Goal: Find specific page/section

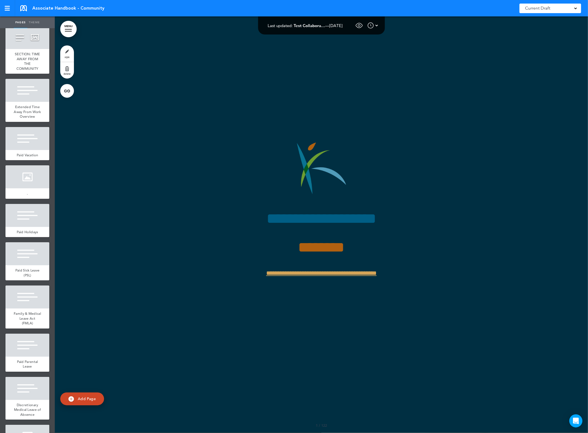
scroll to position [4345, 0]
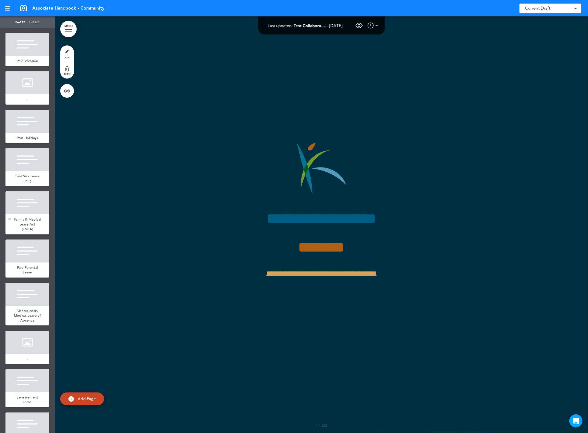
click at [21, 231] on span "Family & Medical Leave Act (FMLA)" at bounding box center [27, 224] width 27 height 14
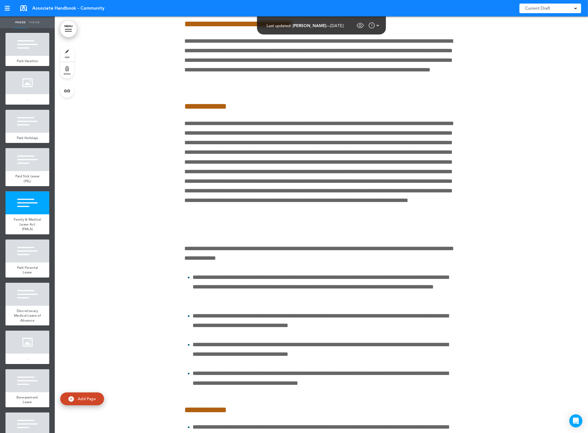
scroll to position [53804, 0]
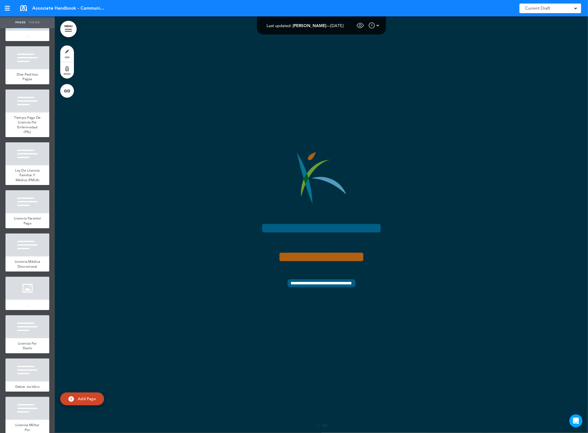
scroll to position [4584, 0]
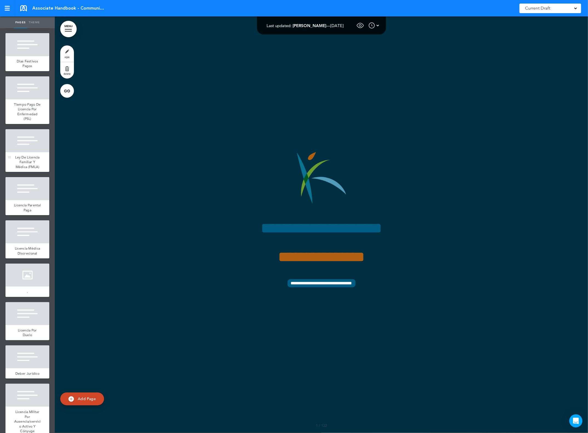
click at [30, 169] on span "Ley De Licencia Familiar Y Médica (FMLA)" at bounding box center [27, 162] width 25 height 14
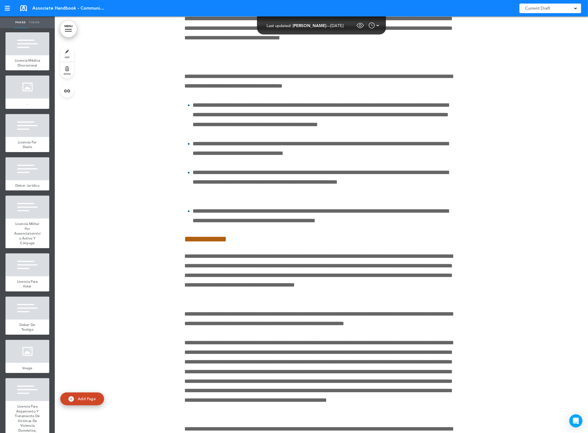
scroll to position [4789, 0]
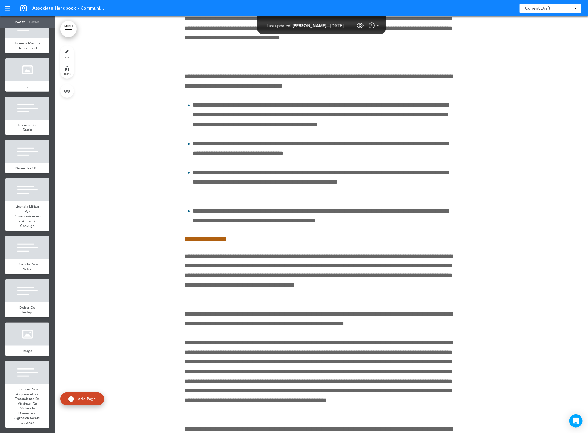
click at [34, 53] on div "Licencia Médica Discrecional" at bounding box center [27, 45] width 44 height 15
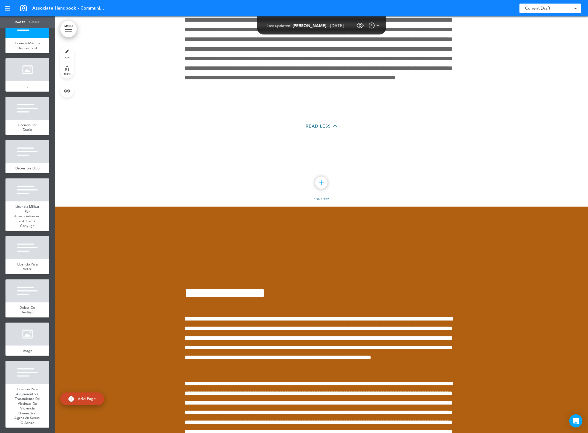
scroll to position [57703, 0]
